Goal: Task Accomplishment & Management: Manage account settings

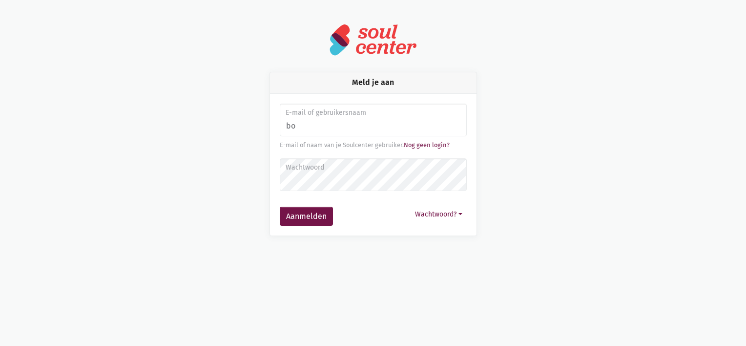
type input "[EMAIL_ADDRESS][DOMAIN_NAME]"
click at [389, 171] on label "Wachtwoord" at bounding box center [373, 167] width 174 height 11
click at [280, 207] on button "Aanmelden" at bounding box center [306, 217] width 53 height 20
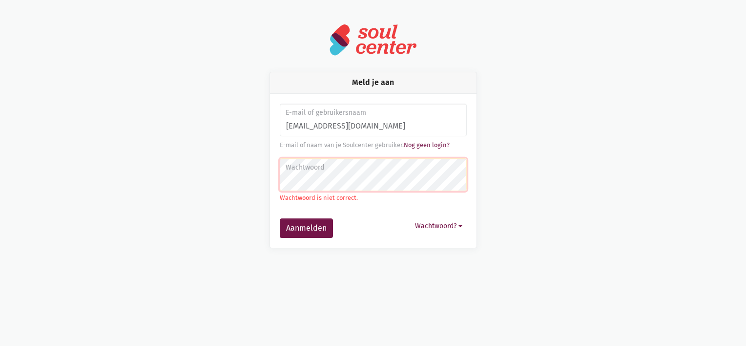
click at [384, 167] on label "Wachtwoord" at bounding box center [373, 167] width 174 height 11
click at [280, 218] on button "Aanmelden" at bounding box center [306, 228] width 53 height 20
click at [448, 223] on button "Wachtwoord?" at bounding box center [439, 225] width 56 height 15
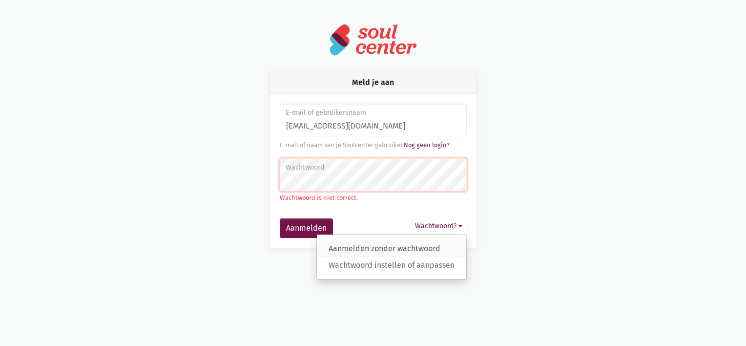
click at [430, 252] on link "Aanmelden zonder wachtwoord" at bounding box center [391, 248] width 149 height 17
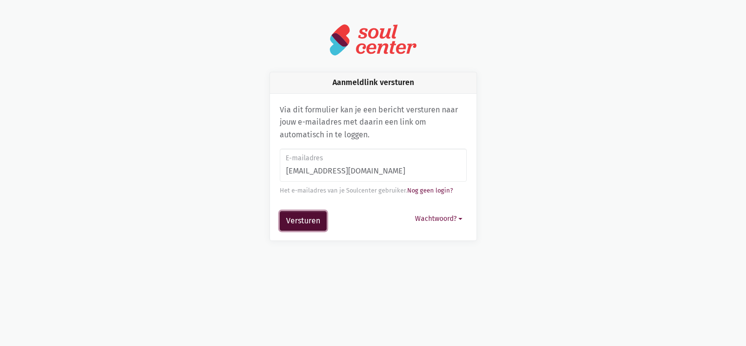
click at [305, 223] on button "Versturen" at bounding box center [303, 221] width 47 height 20
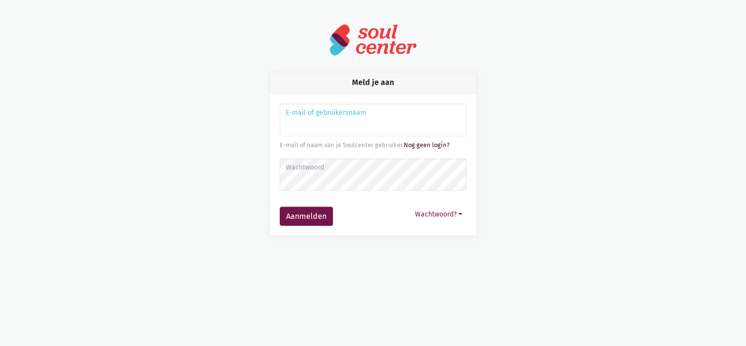
click at [426, 146] on link "Nog geen login?" at bounding box center [427, 144] width 46 height 7
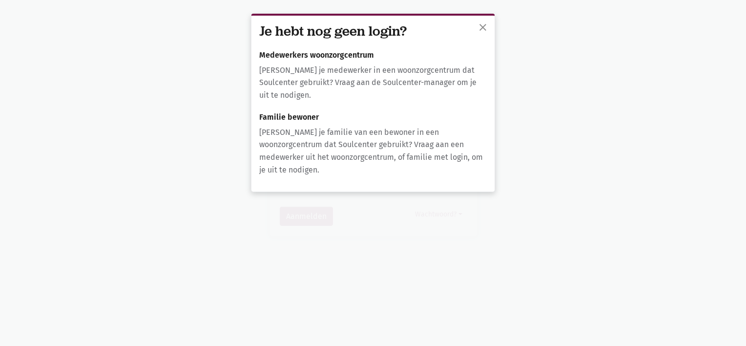
click at [358, 78] on p "[PERSON_NAME] je medewerker in een woonzorgcentrum dat Soulcenter gebruikt? Vra…" at bounding box center [373, 83] width 228 height 38
click at [332, 51] on h6 "Medewerkers woonzorgcentrum" at bounding box center [373, 55] width 228 height 9
click at [316, 74] on p "[PERSON_NAME] je medewerker in een woonzorgcentrum dat Soulcenter gebruikt? Vra…" at bounding box center [373, 83] width 228 height 38
click at [482, 27] on span "close" at bounding box center [483, 27] width 12 height 12
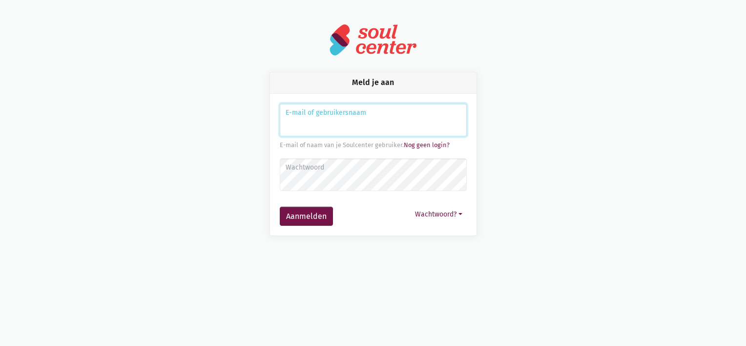
click at [417, 123] on input "Aanmelden" at bounding box center [373, 120] width 187 height 33
type input "bo.loyen@huize-vogelzang.be"
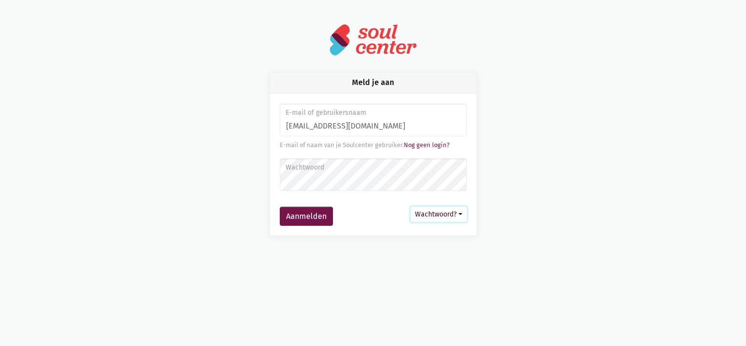
click at [439, 212] on button "Wachtwoord?" at bounding box center [439, 214] width 56 height 15
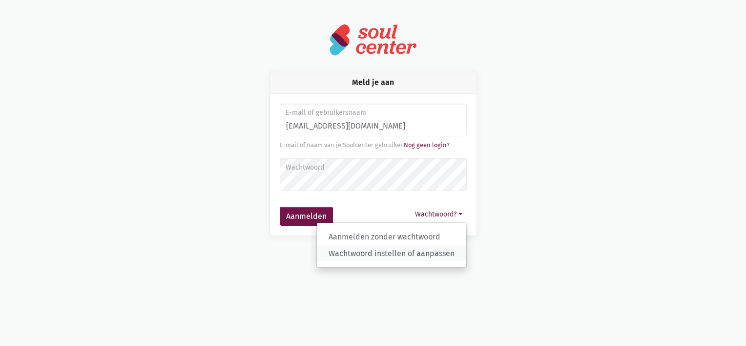
click at [439, 252] on link "Wachtwoord instellen of aanpassen" at bounding box center [391, 253] width 149 height 17
